Goal: Task Accomplishment & Management: Complete application form

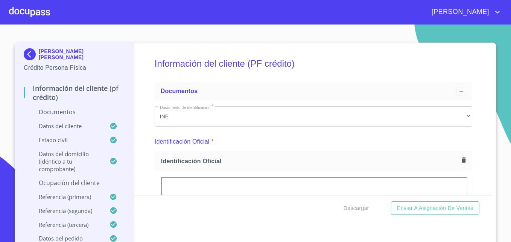
click at [32, 9] on div at bounding box center [29, 12] width 41 height 24
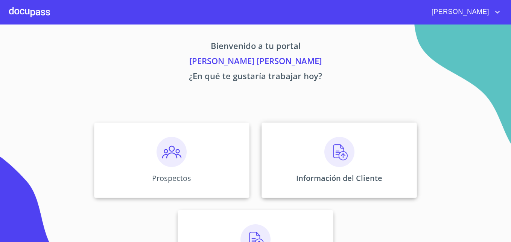
click at [339, 159] on img at bounding box center [340, 152] width 30 height 30
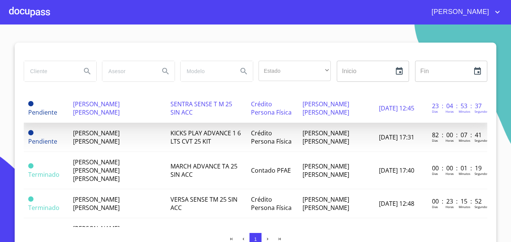
scroll to position [50, 0]
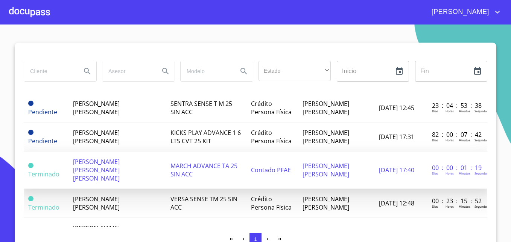
click at [185, 162] on span "MARCH ADVANCE TA 25 SIN ACC" at bounding box center [204, 170] width 67 height 17
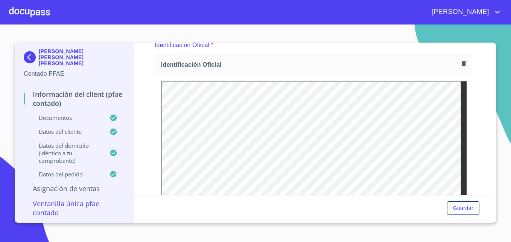
scroll to position [100, 0]
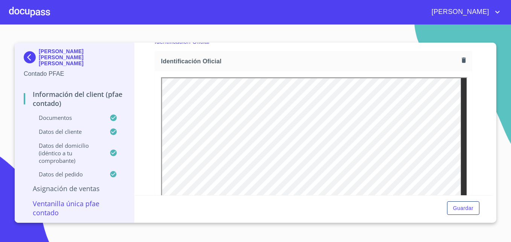
click at [462, 62] on icon "button" at bounding box center [464, 59] width 4 height 5
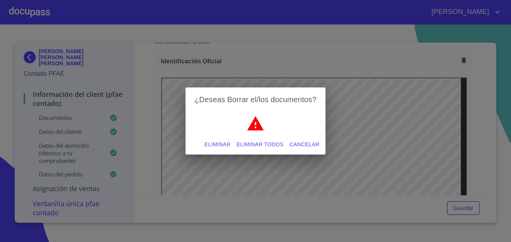
click at [227, 141] on span "Eliminar" at bounding box center [217, 144] width 26 height 9
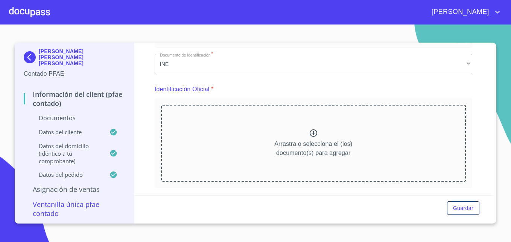
scroll to position [52, 0]
click at [310, 130] on icon at bounding box center [313, 133] width 9 height 9
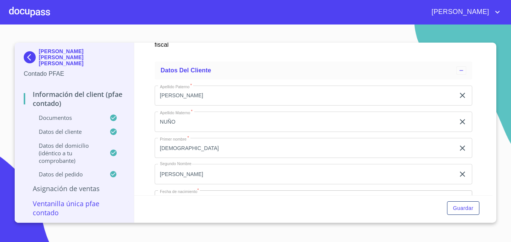
scroll to position [1347, 0]
click at [468, 209] on span "Guardar" at bounding box center [463, 207] width 20 height 9
